Goal: Transaction & Acquisition: Purchase product/service

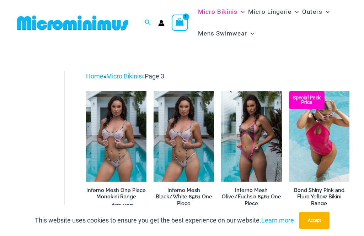
click at [221, 91] on img at bounding box center [221, 91] width 0 height 0
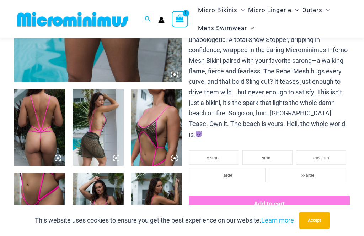
scroll to position [219, 0]
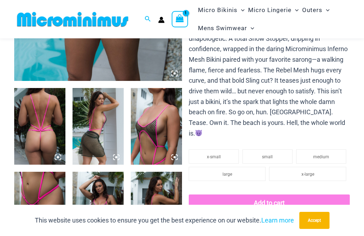
click at [98, 148] on img at bounding box center [97, 126] width 51 height 77
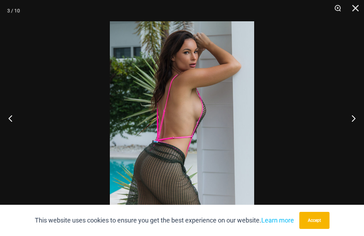
click at [352, 134] on button "Next" at bounding box center [350, 118] width 27 height 36
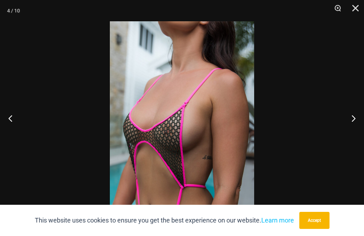
click at [351, 132] on button "Next" at bounding box center [350, 118] width 27 height 36
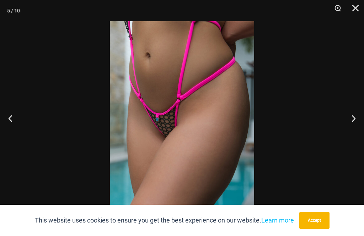
click at [355, 124] on button "Next" at bounding box center [350, 118] width 27 height 36
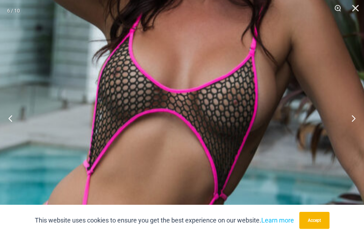
click at [189, 128] on img at bounding box center [171, 126] width 499 height 749
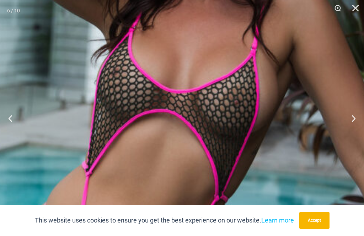
click at [354, 6] on button "Close" at bounding box center [353, 10] width 18 height 21
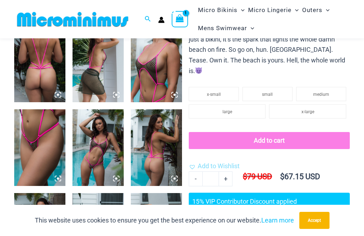
scroll to position [284, 0]
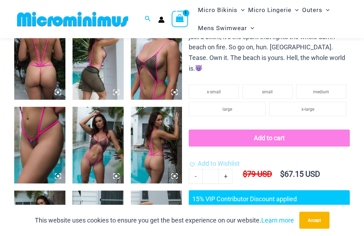
click at [102, 151] on img at bounding box center [97, 145] width 51 height 77
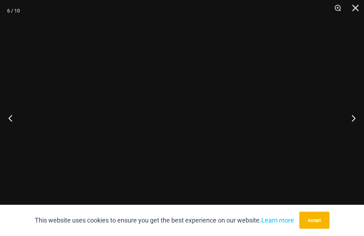
scroll to position [284, 0]
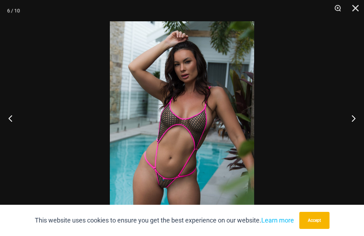
click at [359, 7] on button "Close" at bounding box center [353, 10] width 18 height 21
